Goal: Information Seeking & Learning: Compare options

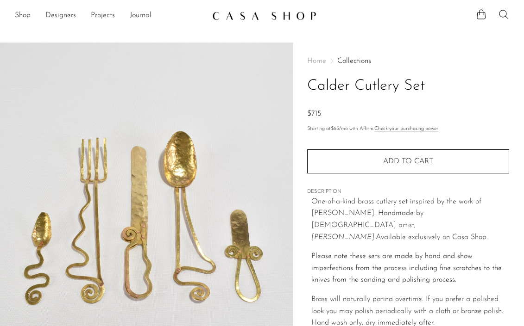
click at [503, 14] on icon at bounding box center [503, 14] width 11 height 11
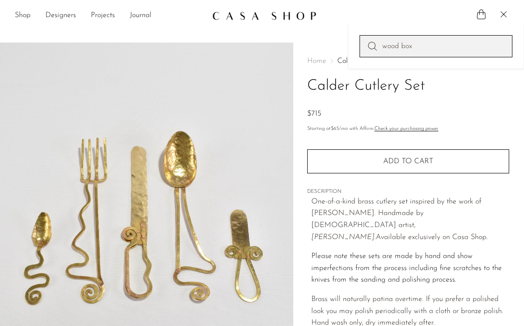
type input "wood box"
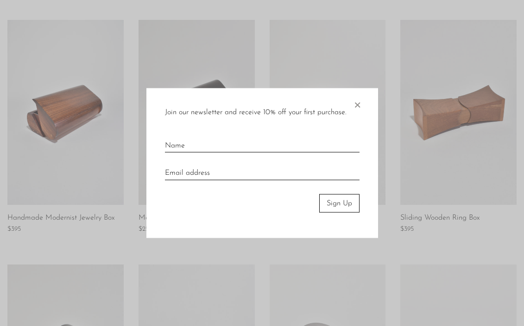
scroll to position [154, 0]
click at [356, 103] on span "×" at bounding box center [356, 103] width 9 height 30
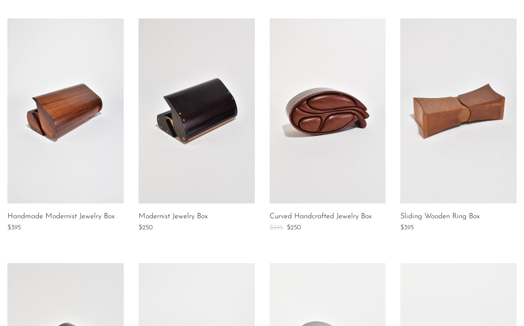
click at [328, 111] on link at bounding box center [327, 111] width 116 height 185
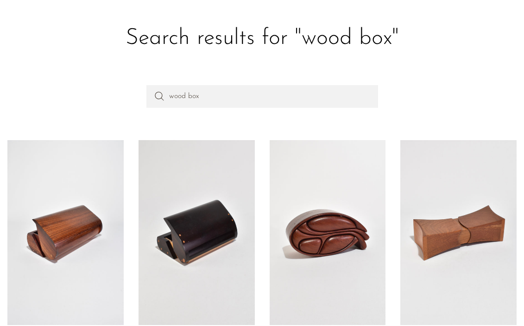
scroll to position [28, 0]
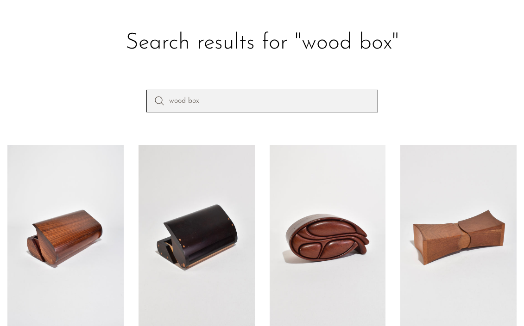
click at [188, 100] on input "wood box" at bounding box center [261, 101] width 231 height 22
type input "box"
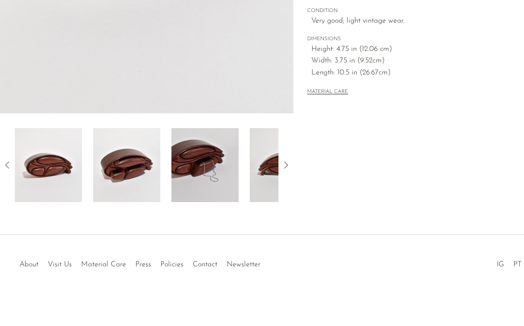
scroll to position [276, 0]
click at [199, 170] on img at bounding box center [204, 165] width 67 height 74
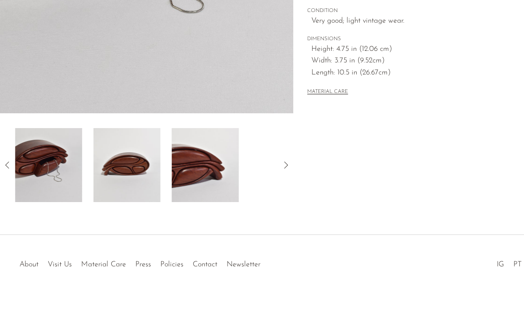
scroll to position [123, 0]
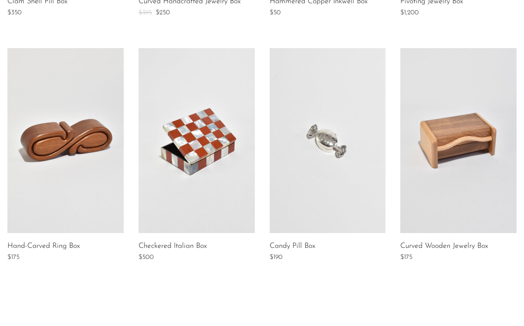
scroll to position [562, 0]
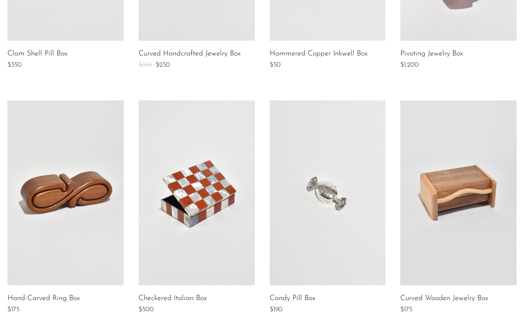
click at [72, 184] on link at bounding box center [65, 192] width 116 height 185
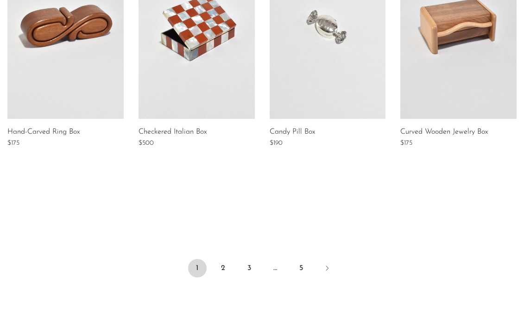
scroll to position [734, 0]
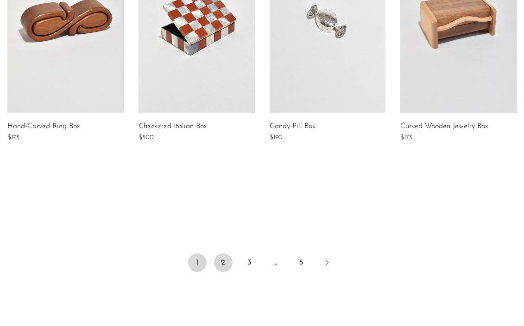
click at [220, 261] on link "2" at bounding box center [223, 263] width 19 height 19
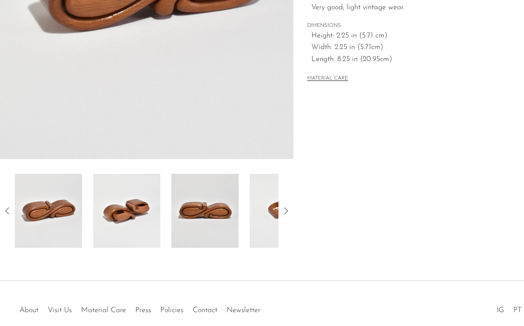
scroll to position [235, 0]
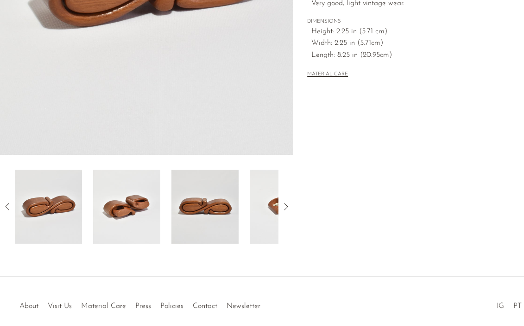
click at [125, 213] on img at bounding box center [126, 207] width 67 height 74
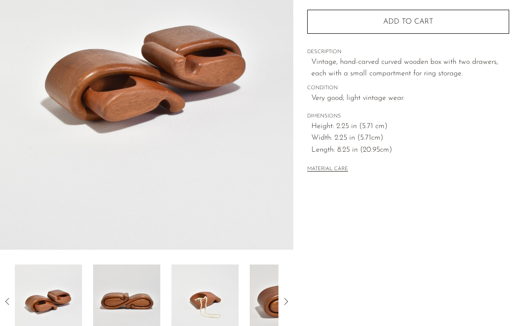
scroll to position [144, 0]
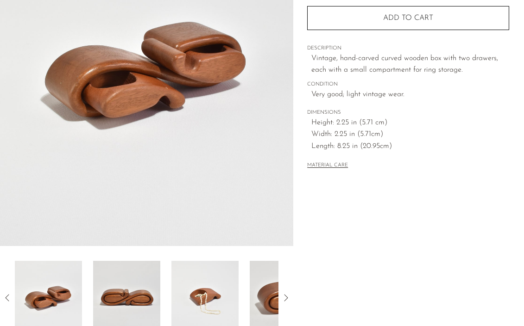
click at [210, 300] on img at bounding box center [204, 298] width 67 height 74
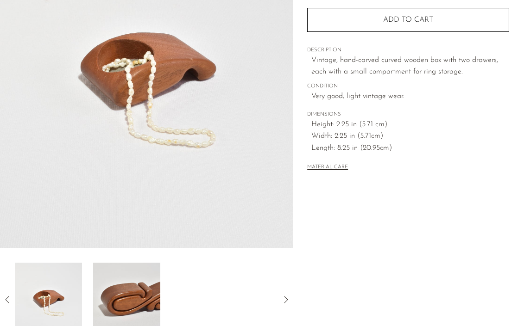
scroll to position [81, 0]
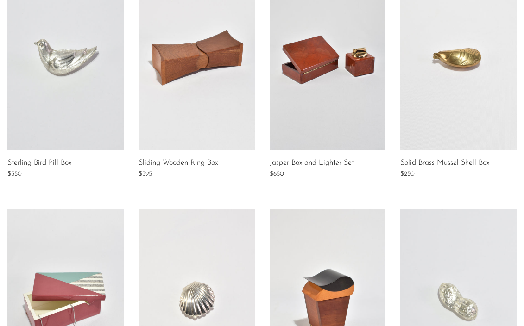
scroll to position [208, 0]
click at [468, 63] on link at bounding box center [458, 57] width 116 height 185
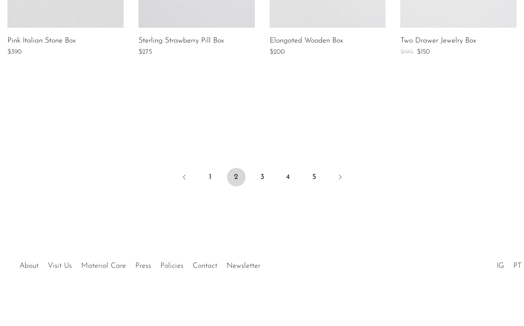
scroll to position [819, 0]
click at [260, 182] on link "3" at bounding box center [262, 177] width 19 height 19
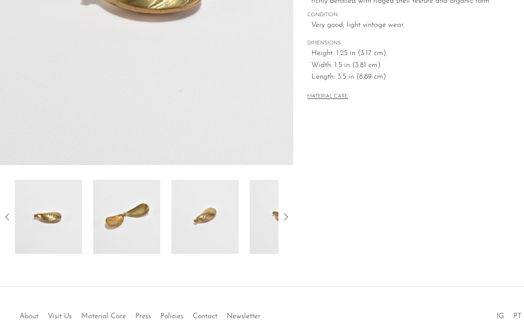
scroll to position [231, 0]
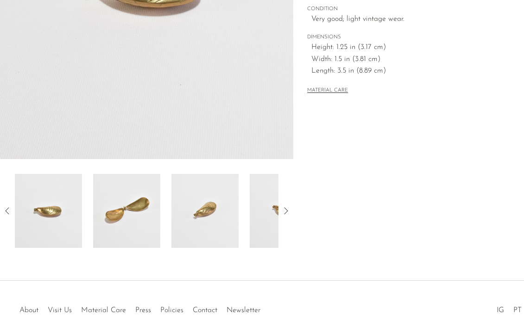
click at [131, 209] on img at bounding box center [126, 211] width 67 height 74
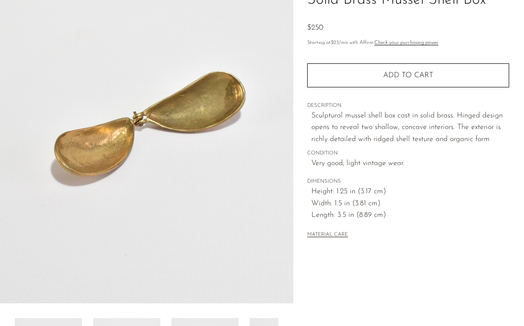
scroll to position [81, 0]
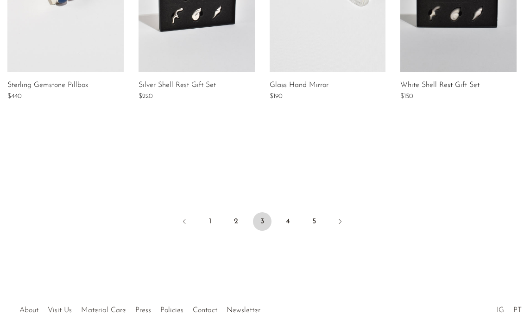
scroll to position [777, 0]
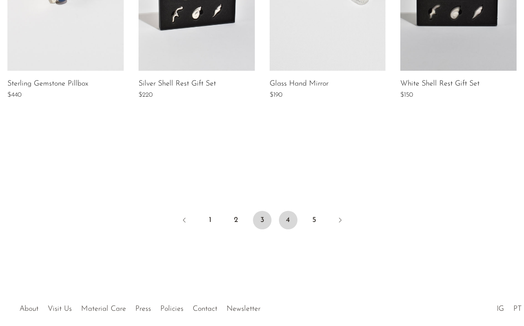
click at [284, 216] on link "4" at bounding box center [288, 220] width 19 height 19
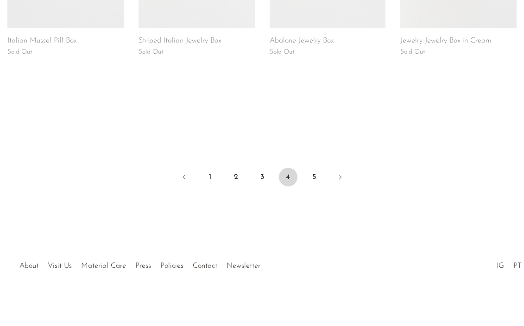
scroll to position [819, 0]
click at [313, 174] on link "5" at bounding box center [314, 177] width 19 height 19
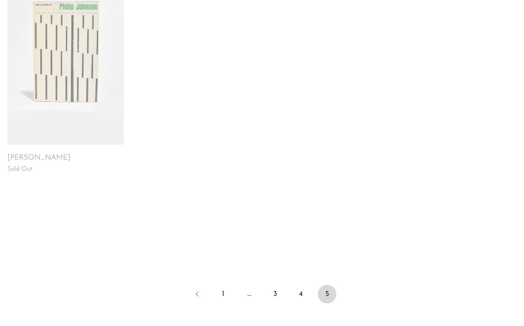
scroll to position [458, 0]
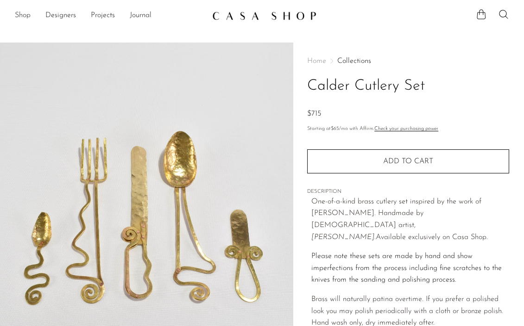
click at [20, 16] on link "Shop" at bounding box center [23, 16] width 16 height 12
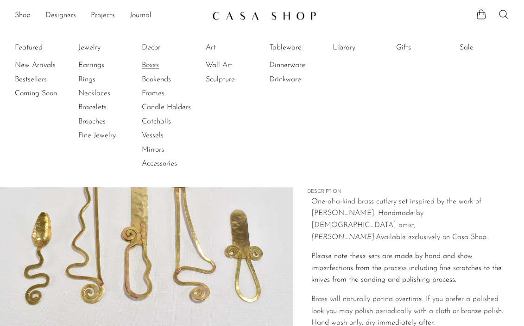
click at [151, 67] on link "Boxes" at bounding box center [176, 65] width 69 height 10
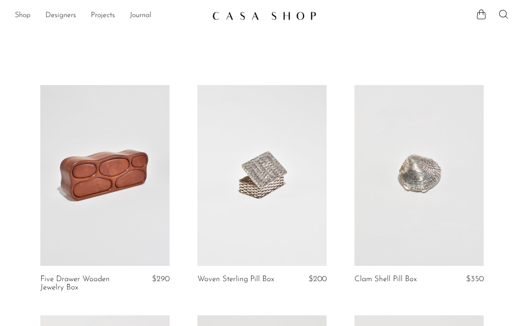
click at [19, 16] on link "Shop" at bounding box center [23, 16] width 16 height 12
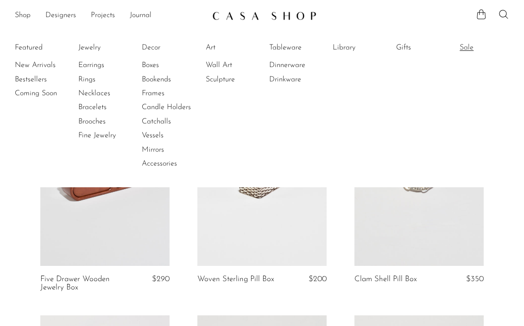
click at [464, 47] on link "Sale" at bounding box center [493, 48] width 69 height 10
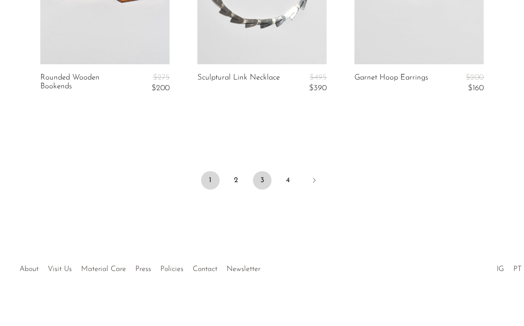
scroll to position [2757, 0]
click at [233, 176] on link "2" at bounding box center [236, 181] width 19 height 19
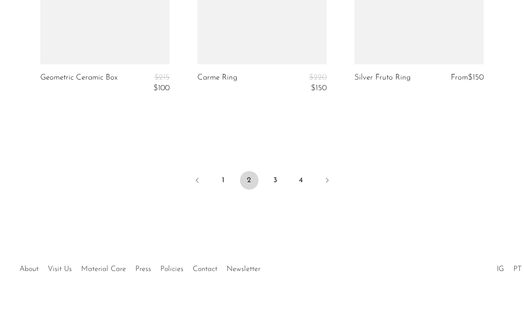
scroll to position [2757, 0]
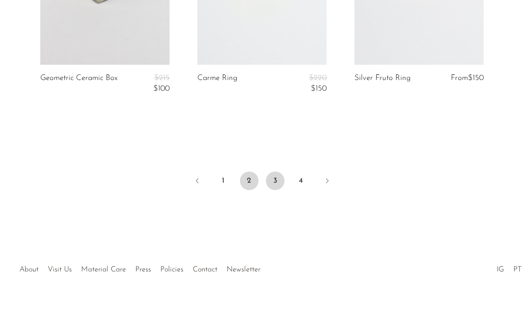
click at [274, 172] on link "3" at bounding box center [275, 181] width 19 height 19
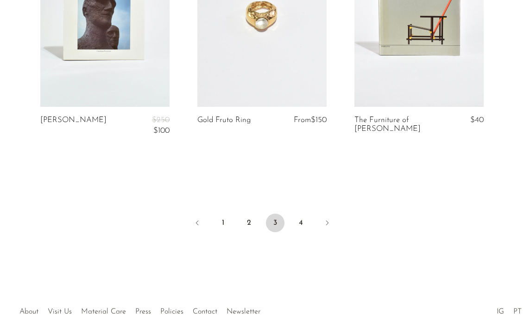
scroll to position [2723, 0]
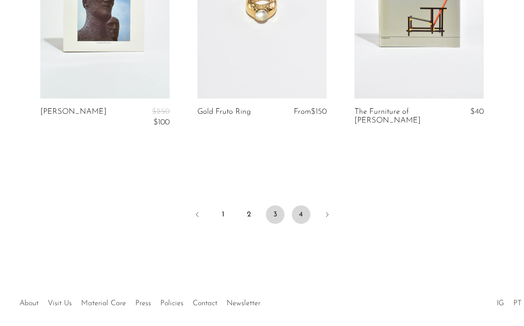
click at [299, 208] on link "4" at bounding box center [301, 215] width 19 height 19
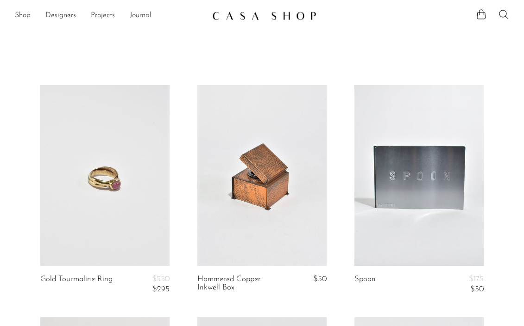
click at [27, 17] on link "Shop" at bounding box center [23, 16] width 16 height 12
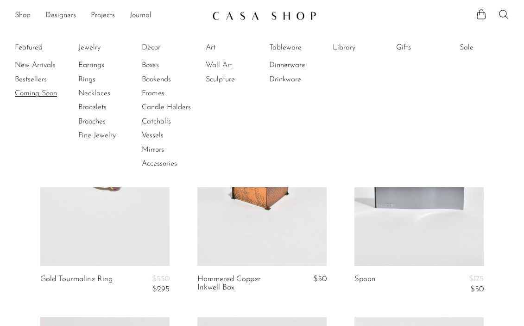
click at [35, 93] on link "Coming Soon" at bounding box center [49, 93] width 69 height 10
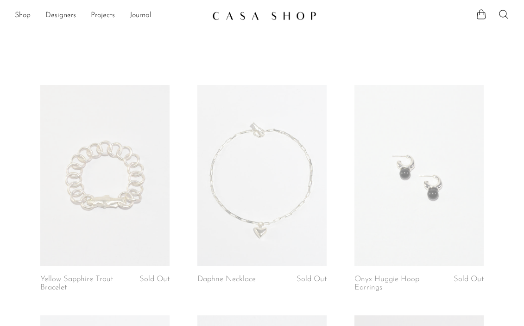
scroll to position [11, 0]
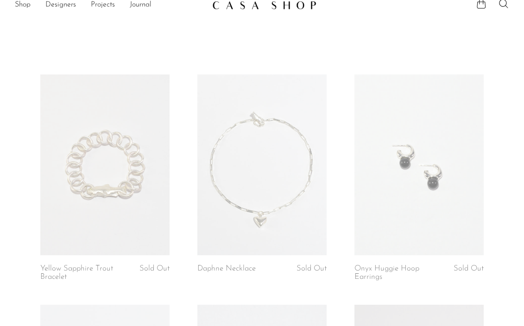
click at [108, 178] on link at bounding box center [104, 165] width 129 height 181
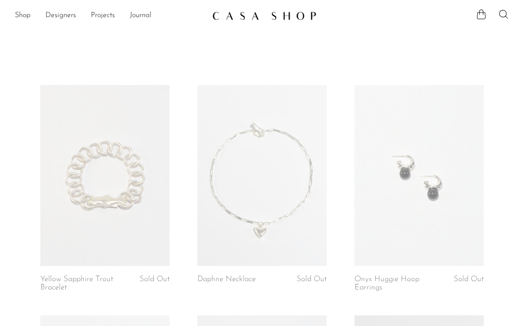
scroll to position [0, 0]
click at [20, 16] on link "Shop" at bounding box center [23, 16] width 16 height 12
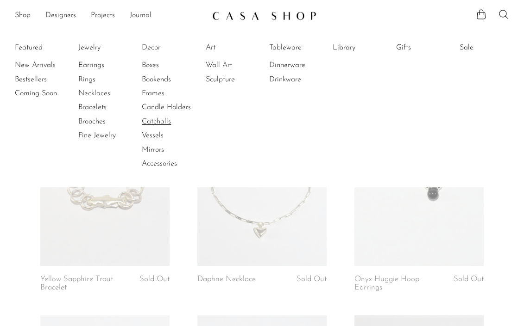
click at [161, 120] on link "Catchalls" at bounding box center [176, 122] width 69 height 10
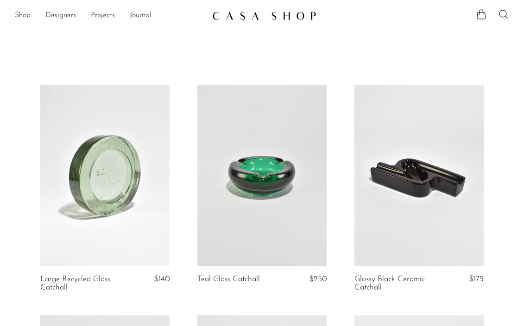
click at [503, 14] on icon at bounding box center [503, 14] width 11 height 11
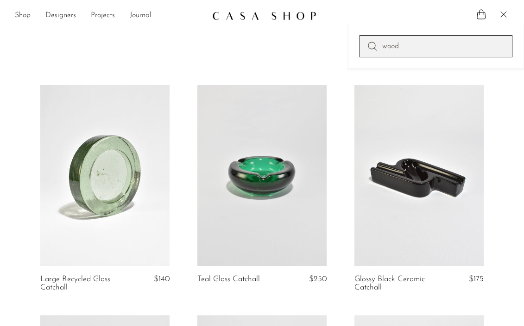
type input "wood"
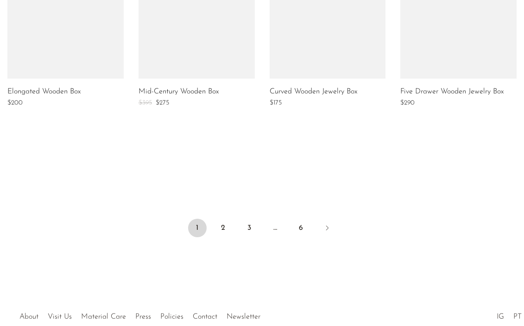
scroll to position [787, 0]
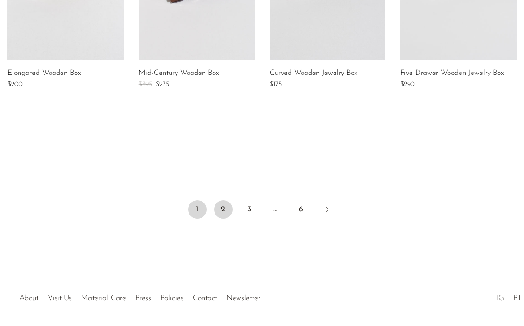
click at [224, 205] on link "2" at bounding box center [223, 209] width 19 height 19
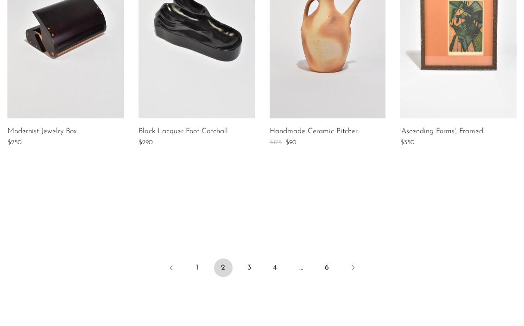
scroll to position [728, 0]
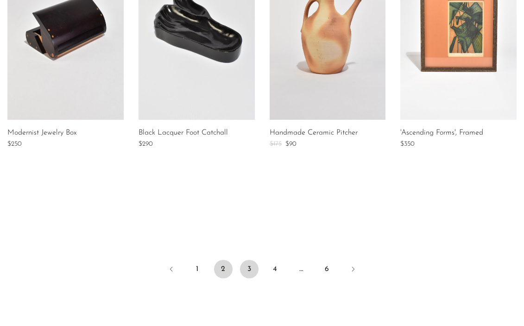
click at [249, 265] on link "3" at bounding box center [249, 269] width 19 height 19
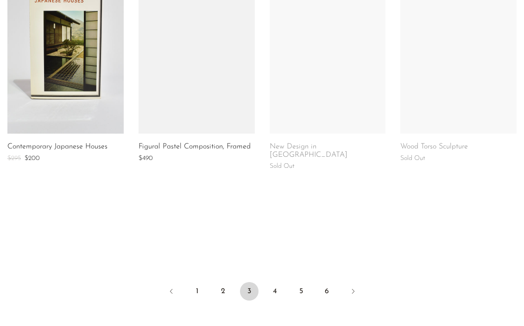
scroll to position [724, 0]
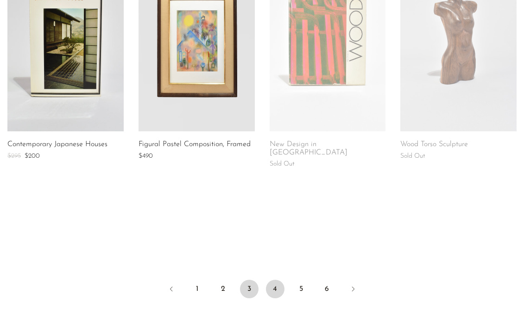
click at [275, 280] on link "4" at bounding box center [275, 289] width 19 height 19
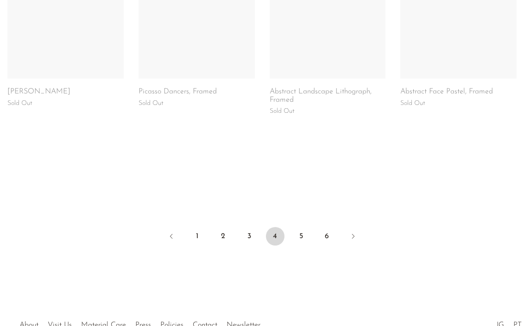
scroll to position [792, 0]
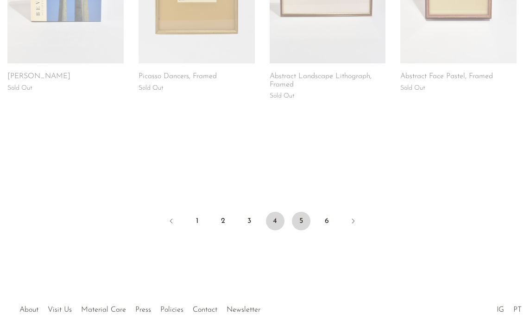
click at [301, 218] on link "5" at bounding box center [301, 221] width 19 height 19
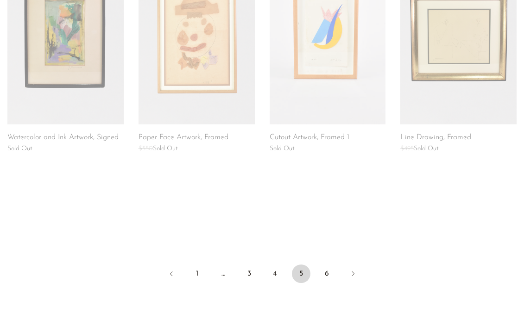
scroll to position [745, 0]
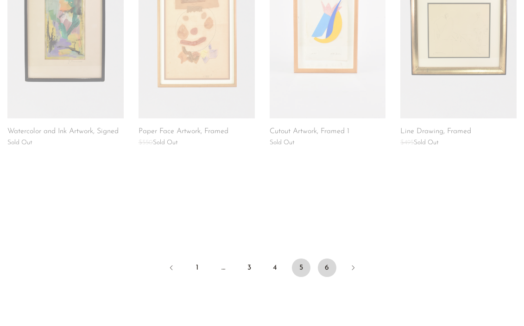
click at [327, 263] on link "6" at bounding box center [327, 268] width 19 height 19
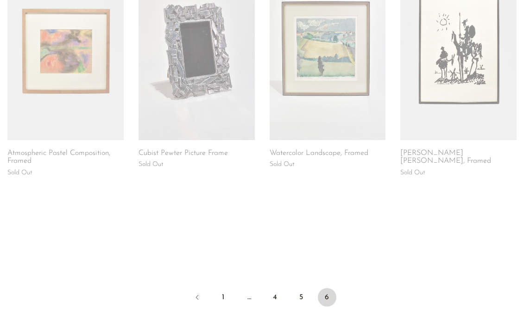
scroll to position [218, 0]
click at [222, 297] on link "1" at bounding box center [223, 297] width 19 height 19
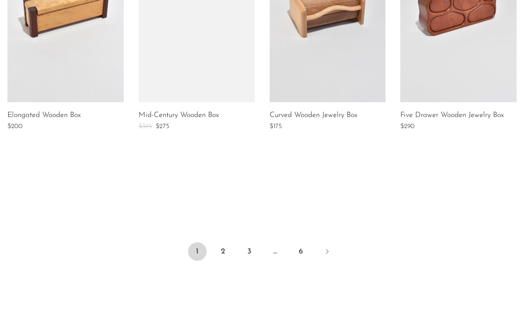
scroll to position [749, 0]
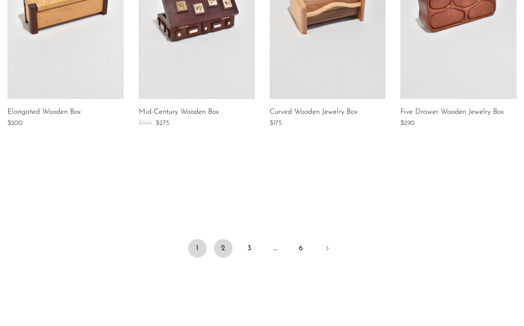
click at [223, 244] on link "2" at bounding box center [223, 248] width 19 height 19
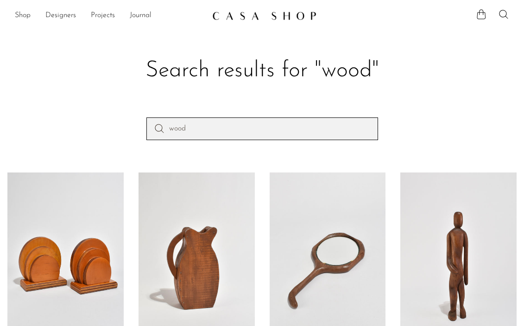
click at [188, 131] on input "wood" at bounding box center [261, 129] width 231 height 22
type input "art"
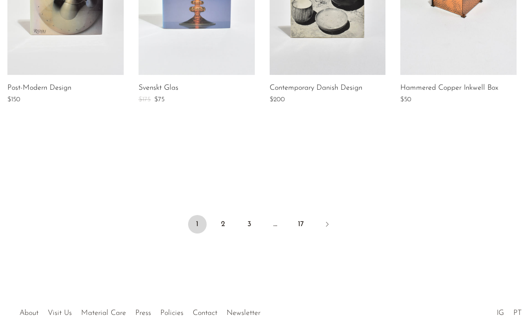
scroll to position [807, 0]
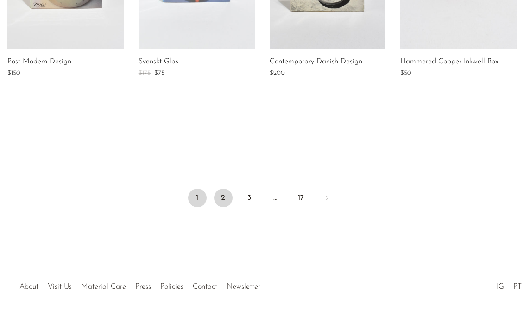
click at [225, 194] on link "2" at bounding box center [223, 198] width 19 height 19
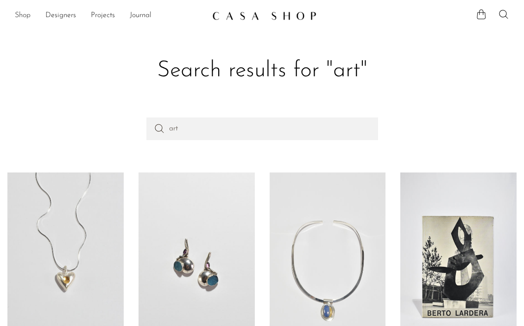
click at [21, 14] on link "Shop" at bounding box center [23, 16] width 16 height 12
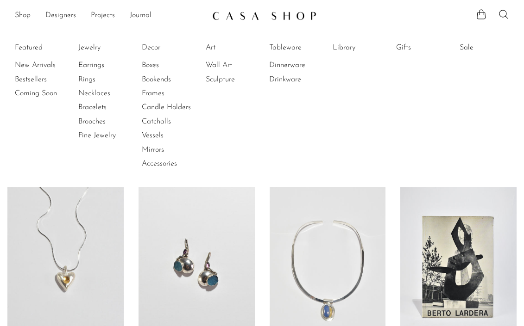
drag, startPoint x: 221, startPoint y: 64, endPoint x: 203, endPoint y: 56, distance: 19.7
click at [203, 56] on ul "Featured New Arrivals Bestsellers Coming Soon Jewelry Jewelry All Earrings Ring…" at bounding box center [262, 106] width 524 height 164
click at [210, 48] on link "Art" at bounding box center [240, 48] width 69 height 10
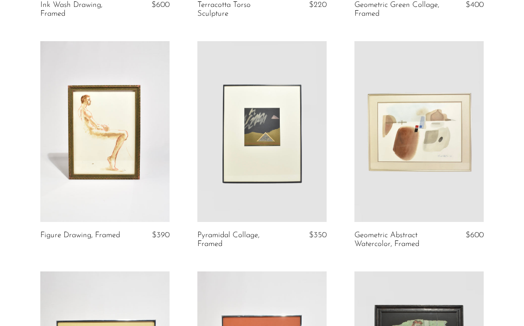
scroll to position [737, 0]
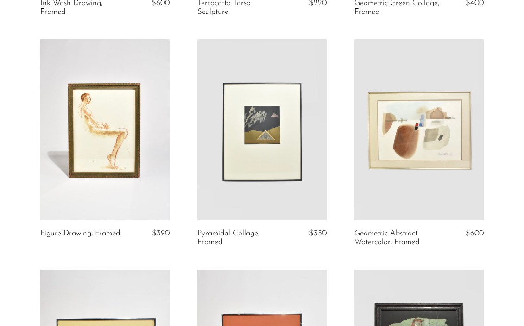
click at [280, 147] on link at bounding box center [261, 129] width 129 height 181
click at [105, 112] on link at bounding box center [104, 129] width 129 height 181
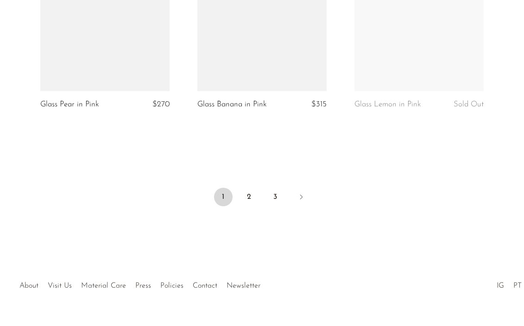
scroll to position [2709, 0]
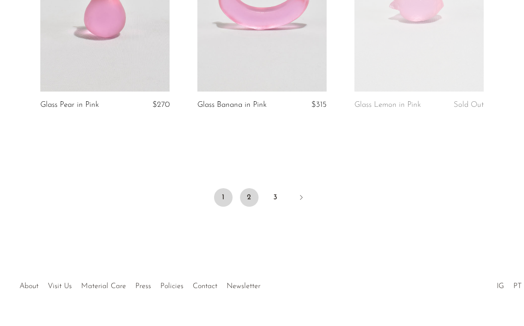
click at [250, 188] on link "2" at bounding box center [249, 197] width 19 height 19
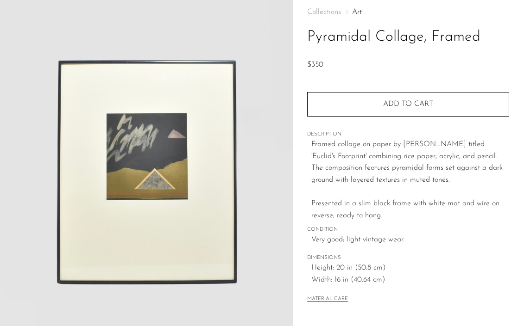
scroll to position [51, 0]
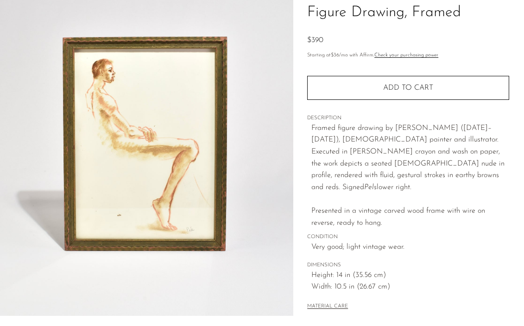
scroll to position [74, 0]
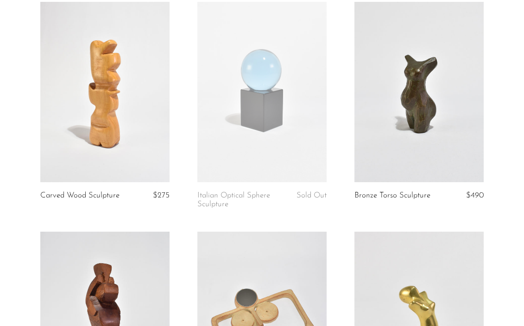
scroll to position [546, 0]
click at [115, 131] on link at bounding box center [104, 92] width 129 height 181
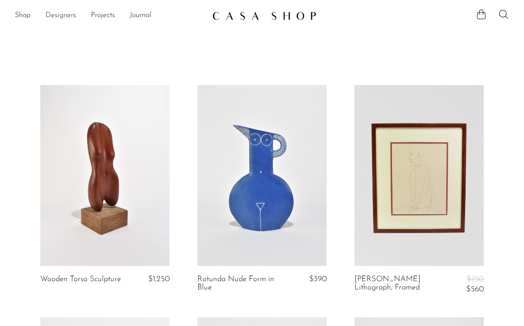
scroll to position [0, 0]
click at [24, 16] on link "Shop" at bounding box center [23, 16] width 16 height 12
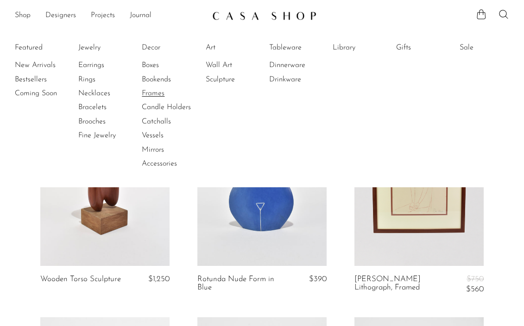
click at [156, 94] on link "Frames" at bounding box center [176, 93] width 69 height 10
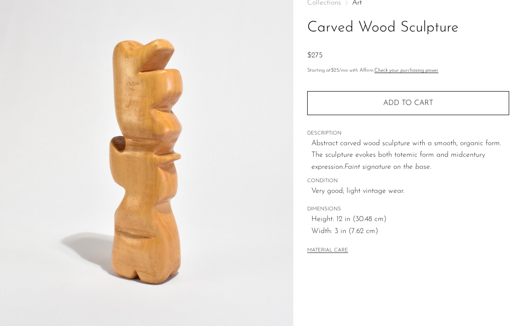
scroll to position [65, 0]
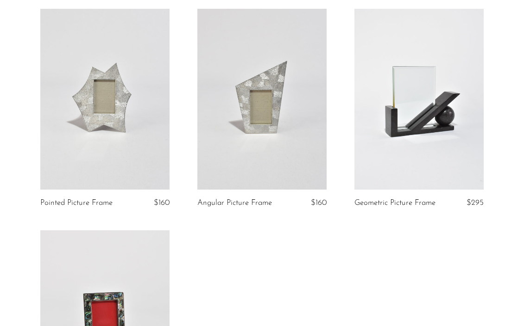
scroll to position [306, 0]
click at [395, 96] on link at bounding box center [418, 100] width 129 height 181
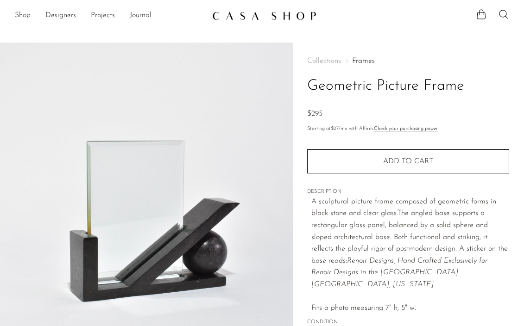
click at [24, 15] on link "Shop" at bounding box center [23, 16] width 16 height 12
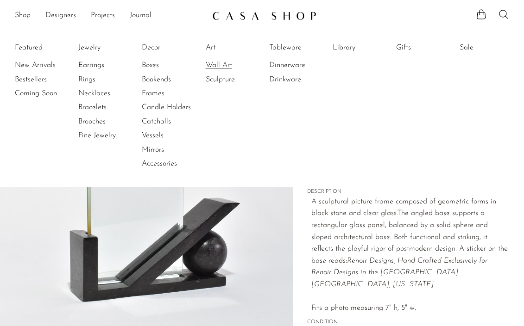
click at [218, 65] on link "Wall Art" at bounding box center [240, 65] width 69 height 10
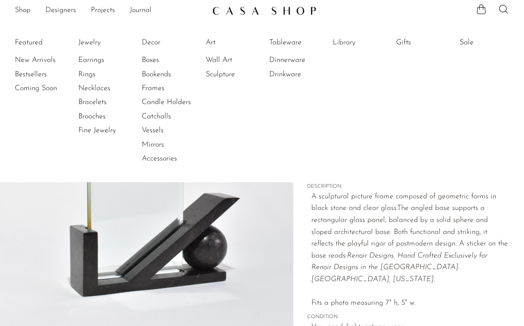
scroll to position [6, 0]
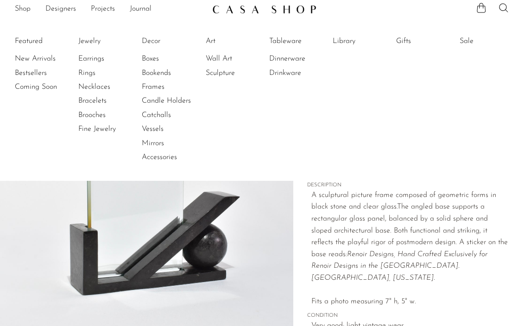
click at [305, 257] on div "Collections Frames Geometric Picture Frame $295 Starting at $27 /mo with Affirm…" at bounding box center [408, 254] width 231 height 436
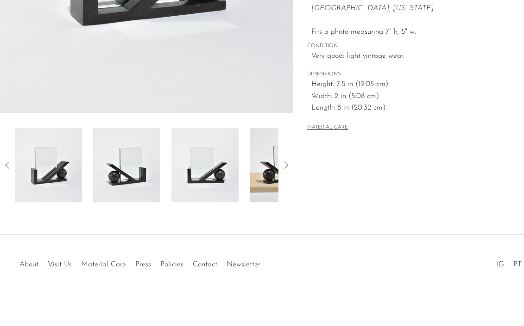
scroll to position [276, 0]
click at [286, 165] on icon at bounding box center [285, 165] width 11 height 11
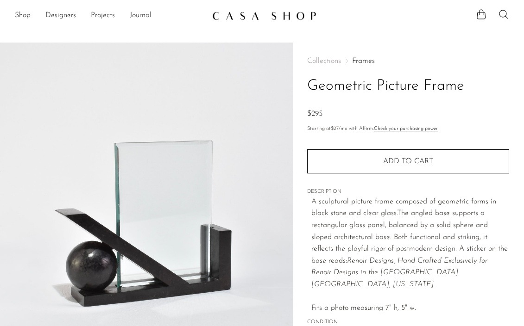
scroll to position [0, 0]
